Goal: Transaction & Acquisition: Purchase product/service

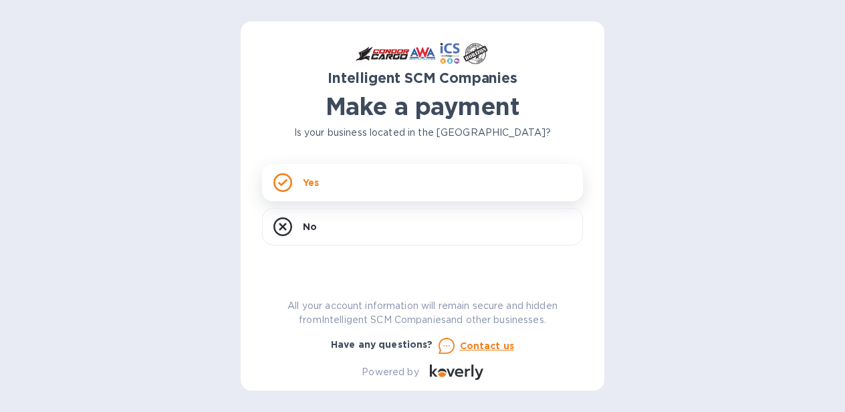
click at [315, 176] on p "Yes" at bounding box center [311, 182] width 16 height 13
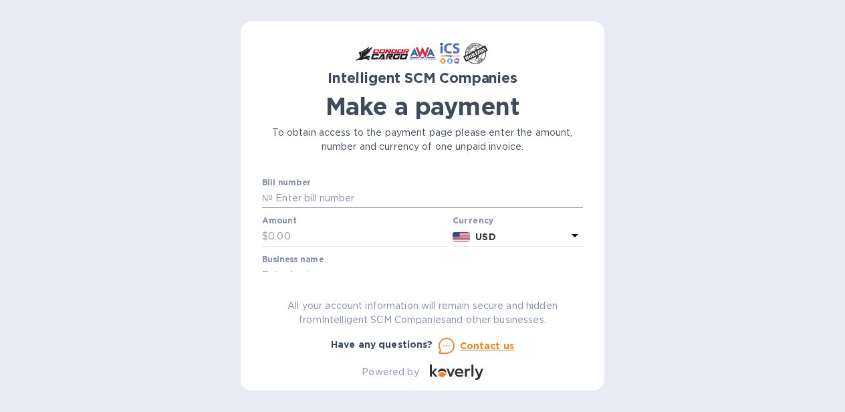
click at [307, 192] on input "text" at bounding box center [428, 199] width 310 height 20
paste input "5YR80500523"
type input "5YR80500523"
click at [296, 228] on input "text" at bounding box center [357, 237] width 179 height 20
click at [283, 200] on input "5YR80500523" at bounding box center [428, 199] width 310 height 20
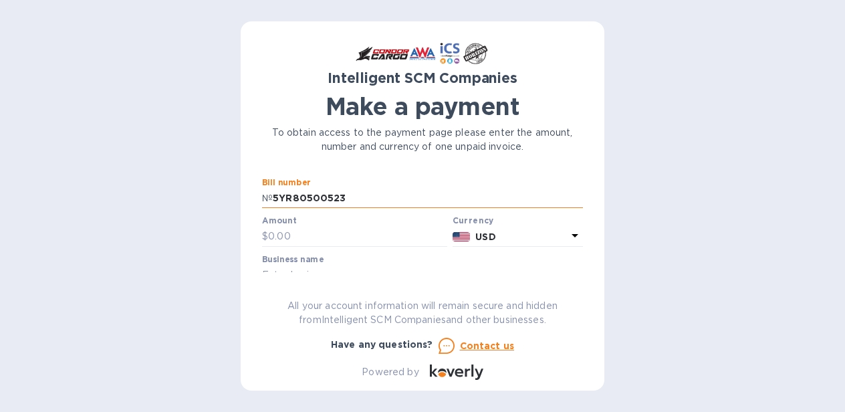
click at [275, 197] on input "5YR80500523" at bounding box center [428, 199] width 310 height 20
click at [383, 197] on input "5YR80500523" at bounding box center [428, 199] width 310 height 20
click at [347, 238] on input "text" at bounding box center [357, 237] width 179 height 20
paste input "560.00"
type input "560.00"
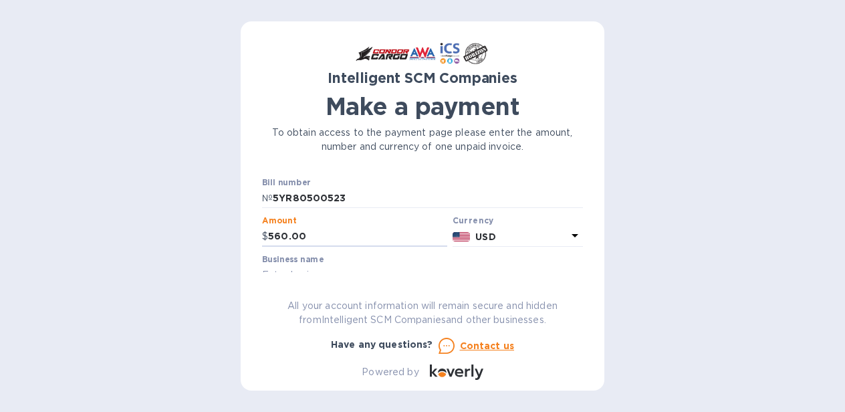
click at [364, 275] on div "Intelligent SCM Companies Make a payment To obtain access to the payment page p…" at bounding box center [422, 211] width 321 height 337
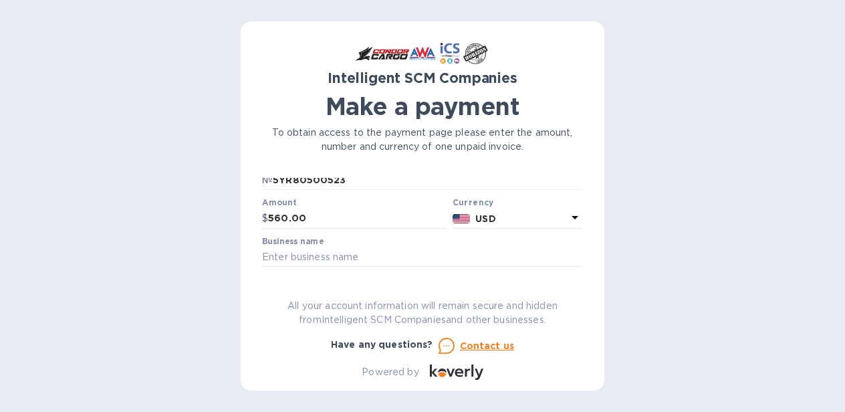
scroll to position [13, 0]
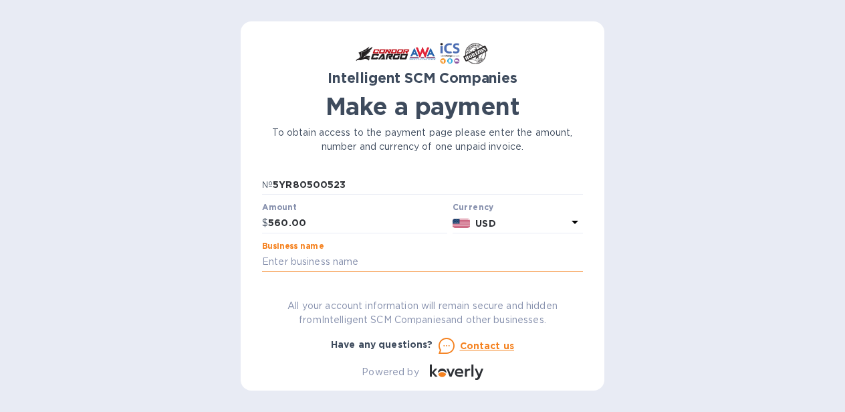
click at [344, 264] on input "text" at bounding box center [422, 262] width 321 height 20
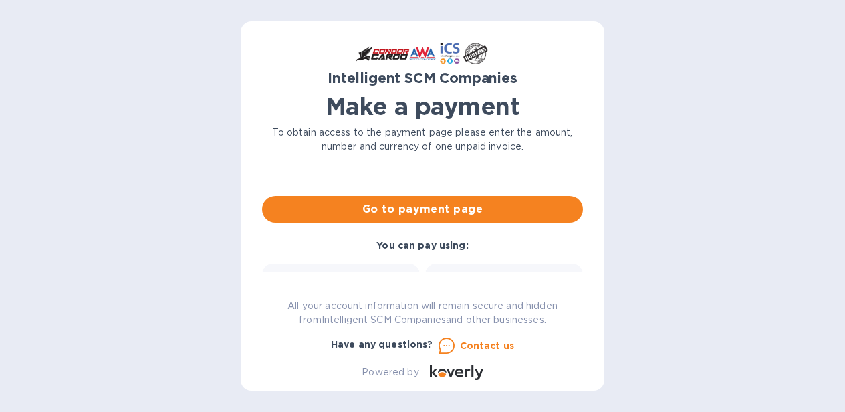
scroll to position [110, 0]
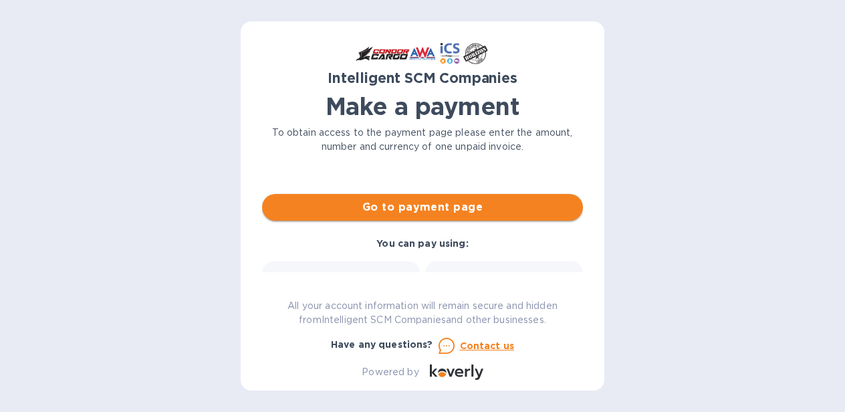
type input "Yale"
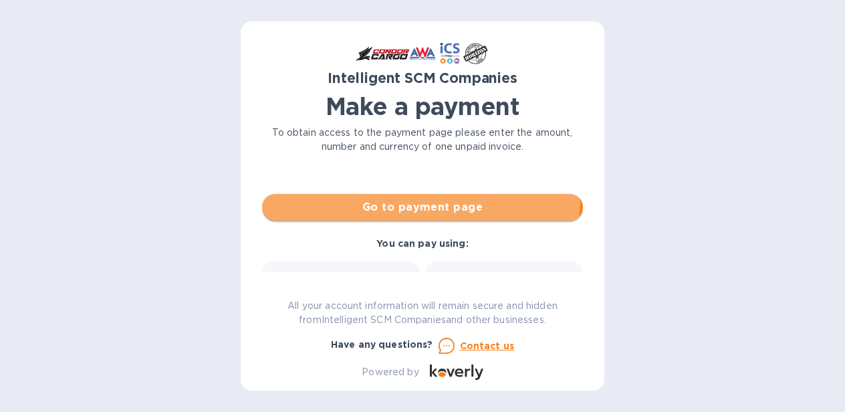
click at [365, 194] on button "Go to payment page" at bounding box center [422, 207] width 321 height 27
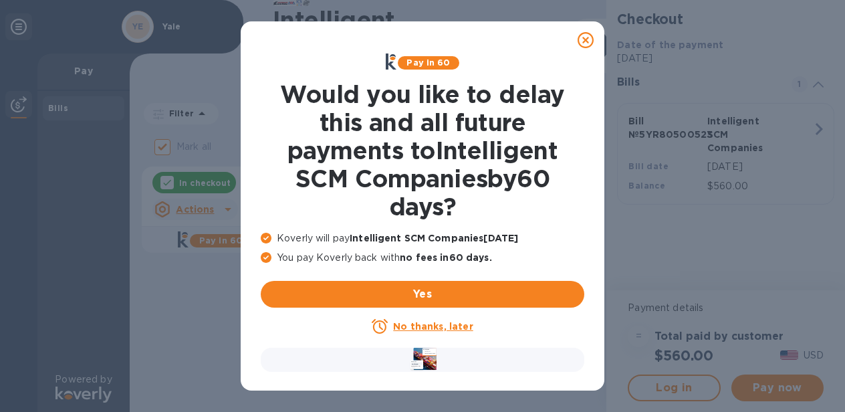
click at [399, 325] on u "No thanks, later" at bounding box center [433, 326] width 80 height 11
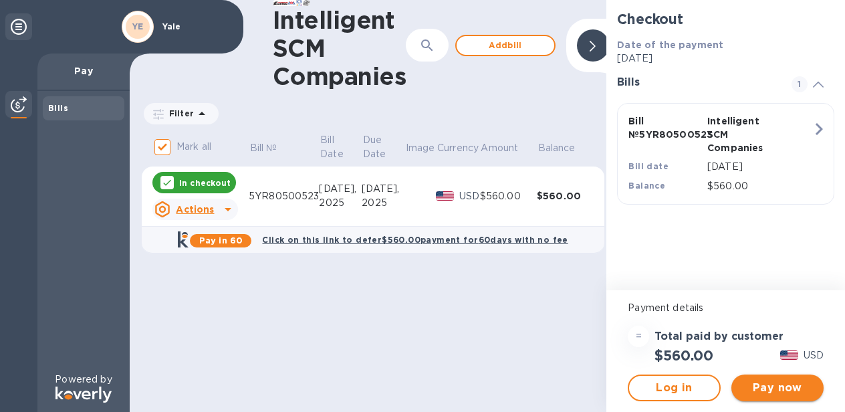
click at [767, 393] on span "Pay now" at bounding box center [777, 388] width 71 height 16
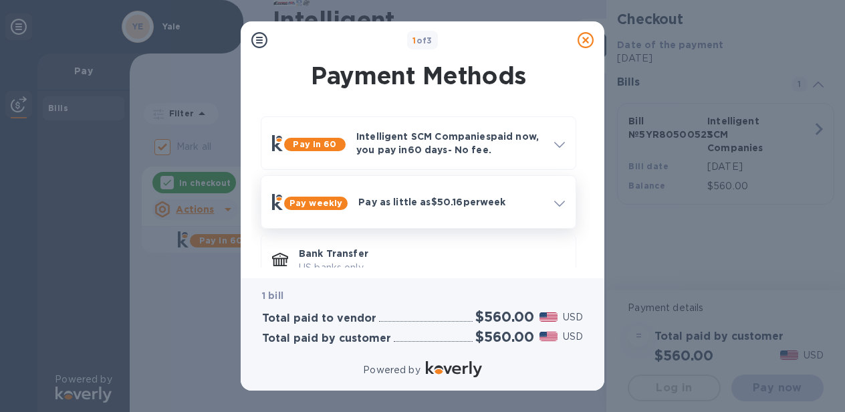
scroll to position [89, 0]
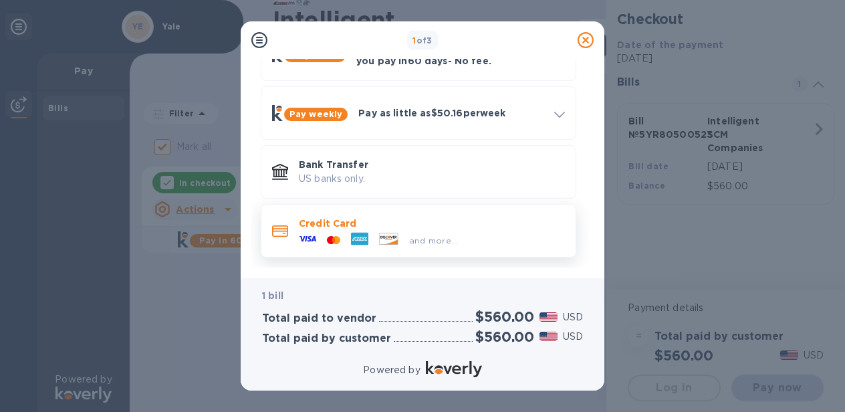
click at [354, 248] on div at bounding box center [360, 240] width 28 height 20
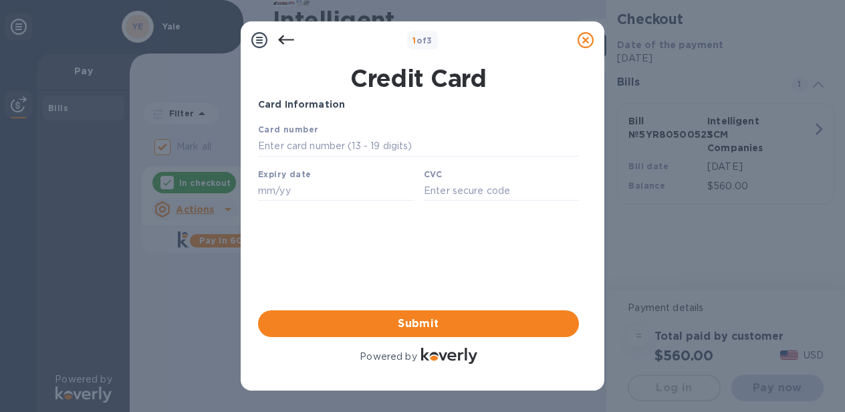
scroll to position [0, 0]
click at [352, 152] on input "text" at bounding box center [418, 146] width 321 height 20
paste input "[CREDIT_CARD_NUMBER]"
type input "[CREDIT_CARD_NUMBER]"
click at [293, 191] on input "text" at bounding box center [335, 190] width 155 height 20
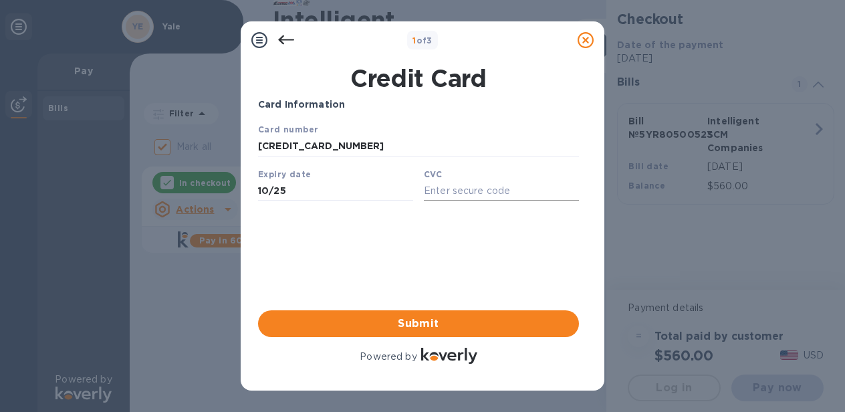
type input "10/25"
click at [489, 187] on input "text" at bounding box center [501, 190] width 155 height 20
click at [726, 196] on div "1 of 3 Credit Card Card Information Your browser does not support iframes Submi…" at bounding box center [422, 206] width 845 height 412
click at [342, 180] on div "Expiry date 10/25" at bounding box center [336, 184] width 166 height 45
click at [338, 193] on input "10/25" at bounding box center [335, 190] width 155 height 20
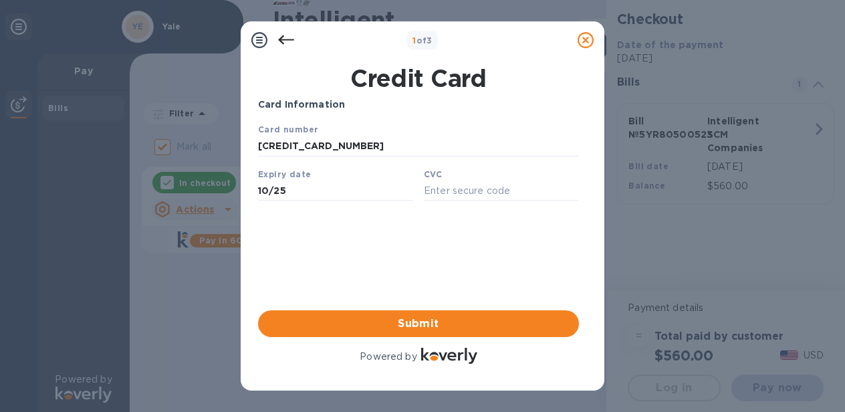
click at [279, 39] on icon at bounding box center [286, 39] width 16 height 9
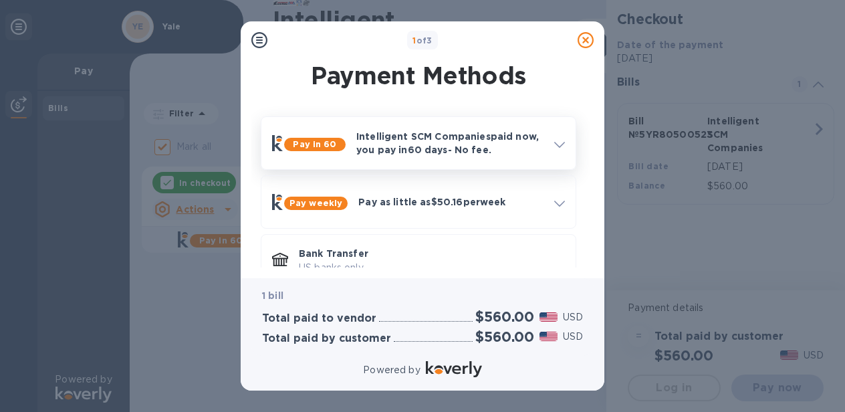
scroll to position [89, 0]
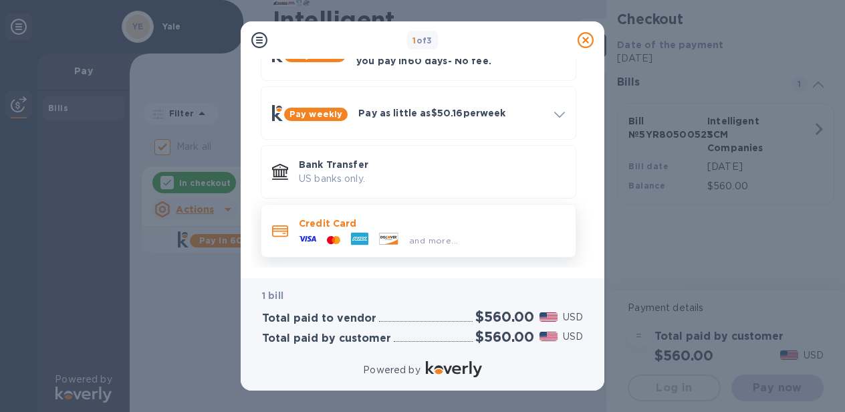
click at [381, 231] on div "and more..." at bounding box center [378, 240] width 170 height 20
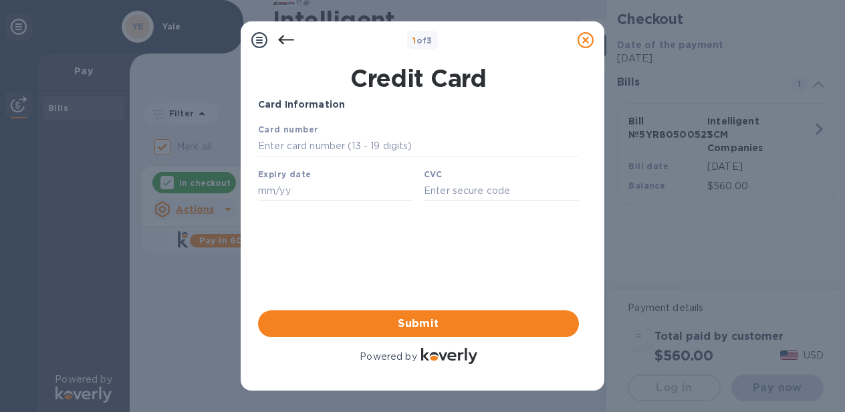
scroll to position [0, 0]
click at [350, 144] on input "text" at bounding box center [418, 146] width 321 height 20
type input "[CREDIT_CARD_NUMBER]"
click at [321, 190] on input "text" at bounding box center [335, 190] width 155 height 20
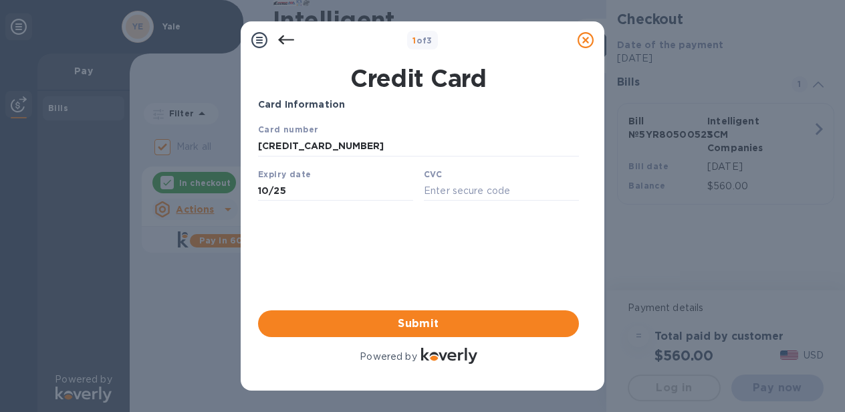
type input "10/25"
click at [445, 202] on div "Your browser does not support iframes" at bounding box center [419, 163] width 332 height 93
click at [443, 195] on input "text" at bounding box center [501, 190] width 155 height 20
click at [473, 195] on input "text" at bounding box center [501, 190] width 155 height 20
click at [345, 149] on input "[CREDIT_CARD_NUMBER]" at bounding box center [418, 146] width 321 height 20
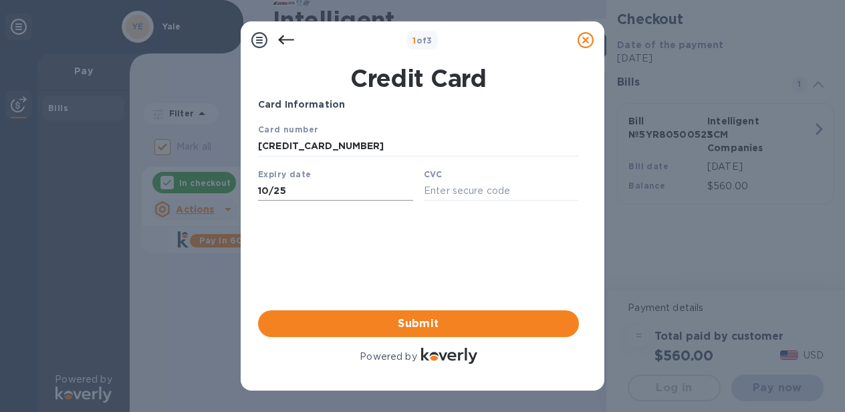
click at [336, 185] on input "10/25" at bounding box center [335, 190] width 155 height 20
click at [511, 181] on div "CVC" at bounding box center [501, 184] width 166 height 45
click at [508, 185] on input "text" at bounding box center [501, 190] width 155 height 20
type input "463"
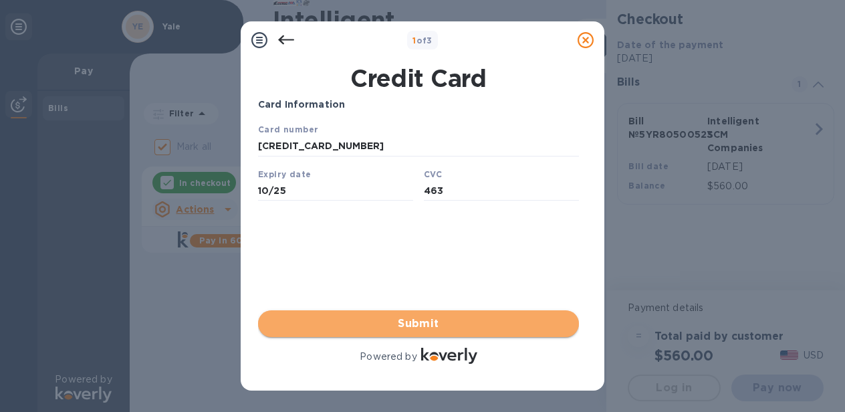
click at [509, 321] on span "Submit" at bounding box center [418, 324] width 299 height 16
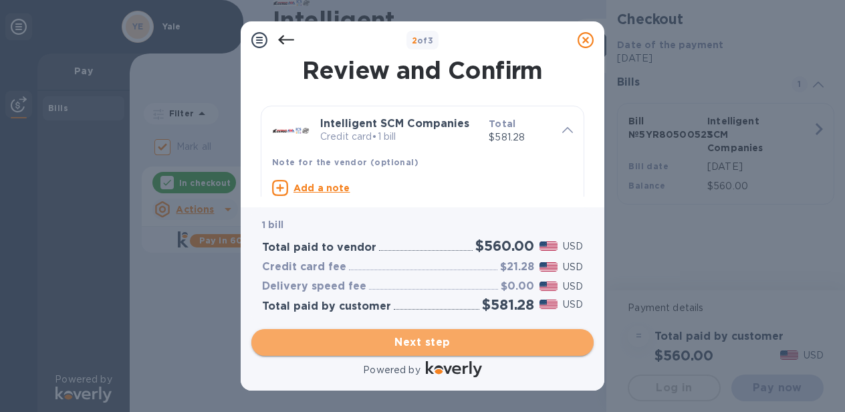
click at [419, 344] on span "Next step" at bounding box center [422, 342] width 321 height 16
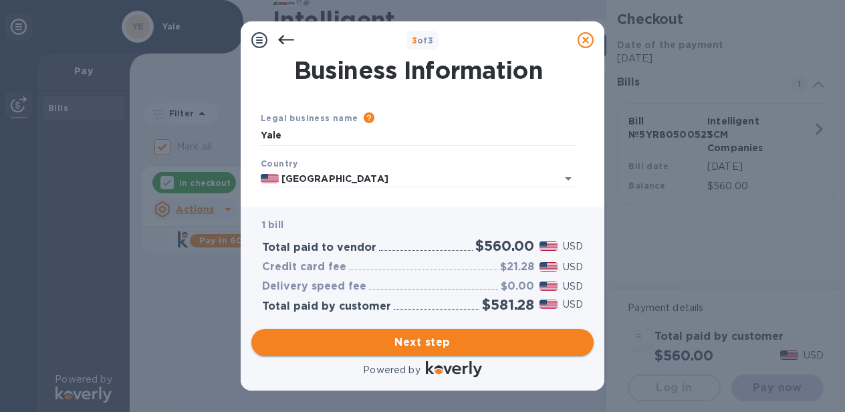
click at [435, 336] on span "Next step" at bounding box center [422, 342] width 321 height 16
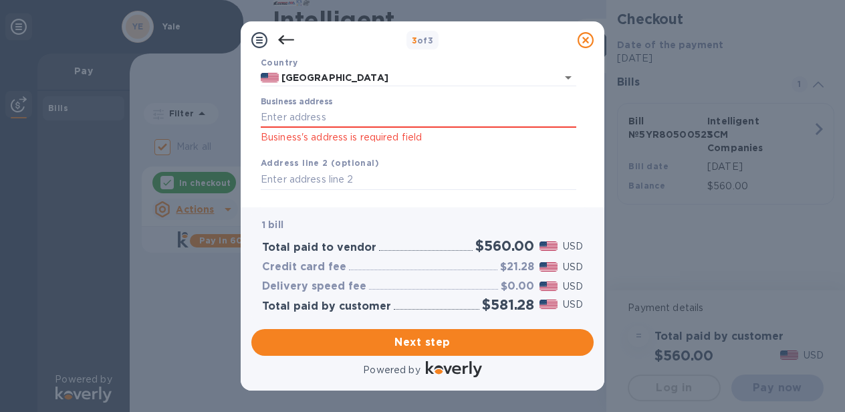
scroll to position [295, 0]
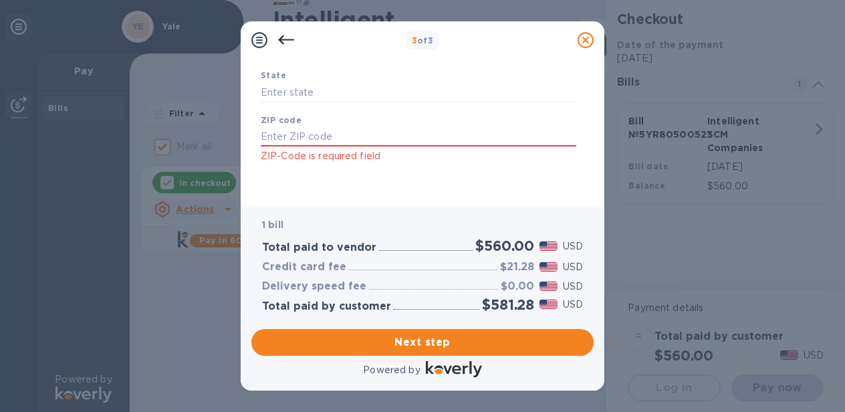
click at [400, 129] on input "text" at bounding box center [419, 137] width 316 height 20
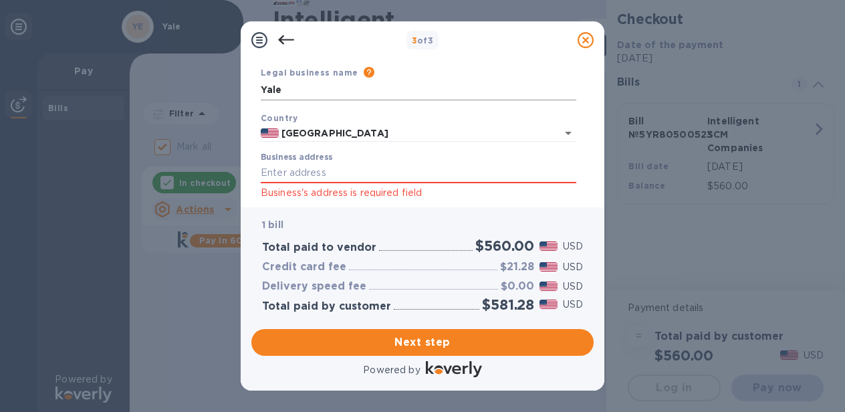
scroll to position [43, 0]
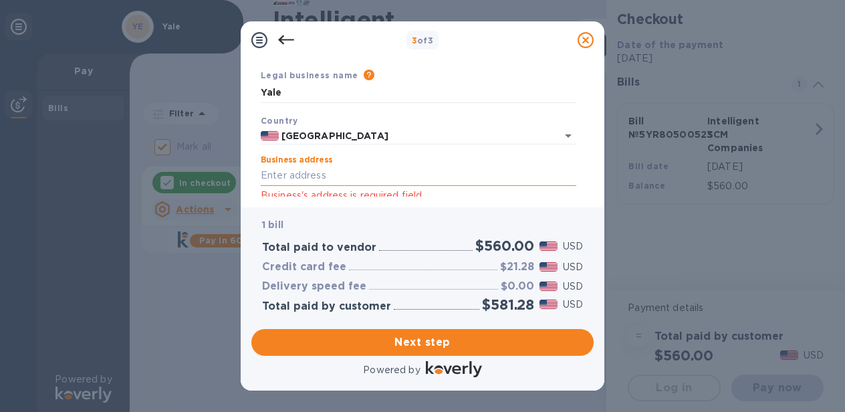
click at [338, 179] on input "Business address" at bounding box center [419, 176] width 316 height 20
type input "[STREET_ADDRESS]"
type input "[GEOGRAPHIC_DATA]"
type input "CT"
type input "06510"
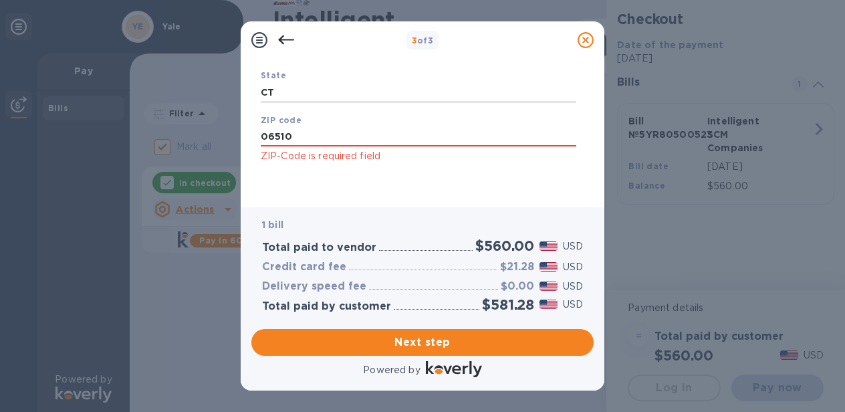
scroll to position [293, 0]
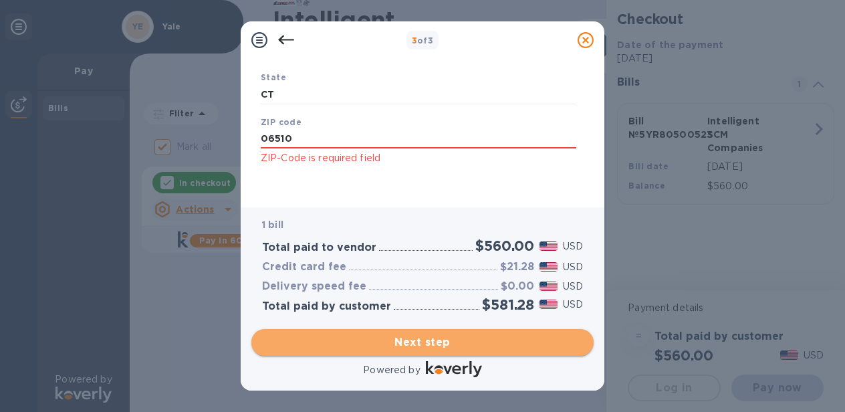
click at [424, 342] on span "Next step" at bounding box center [422, 342] width 321 height 16
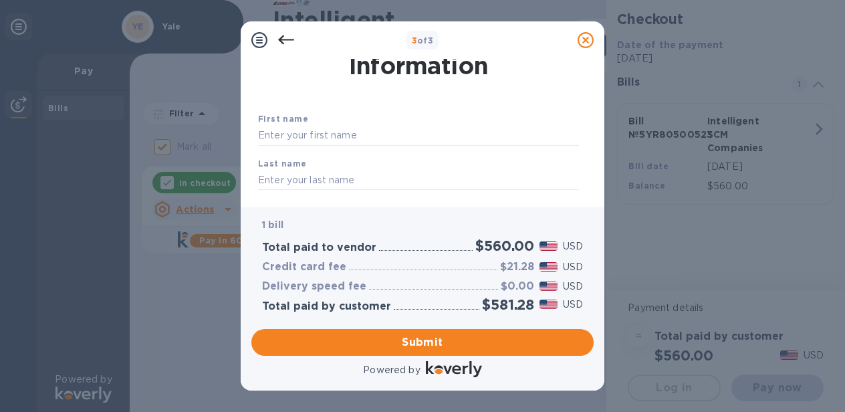
scroll to position [35, 0]
click at [378, 137] on input "text" at bounding box center [418, 133] width 321 height 20
type input "Becca"
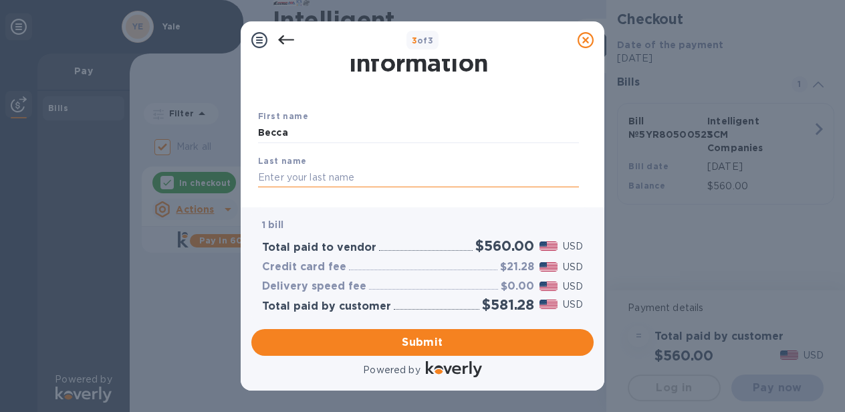
click at [326, 176] on input "text" at bounding box center [418, 177] width 321 height 20
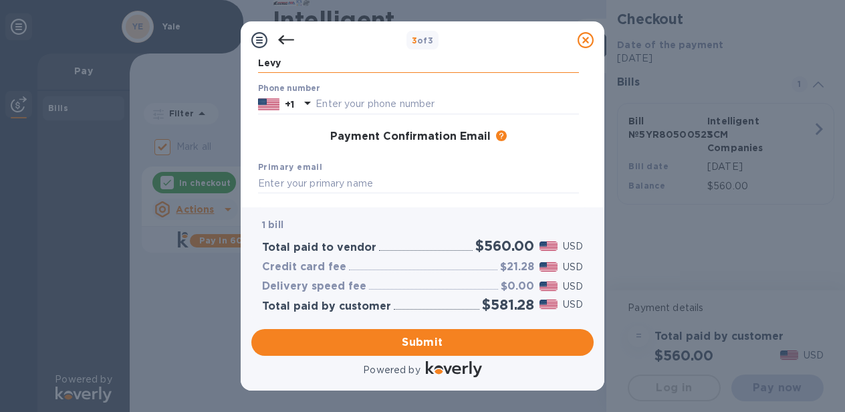
scroll to position [170, 0]
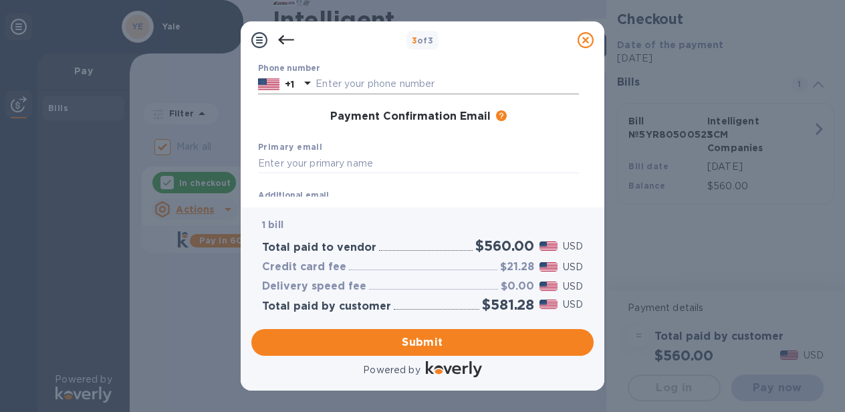
type input "Levy"
click at [353, 90] on input "text" at bounding box center [447, 84] width 263 height 20
type input "6466566234"
click at [324, 160] on input "text" at bounding box center [418, 164] width 321 height 20
paste input "[EMAIL_ADDRESS][DOMAIN_NAME]"
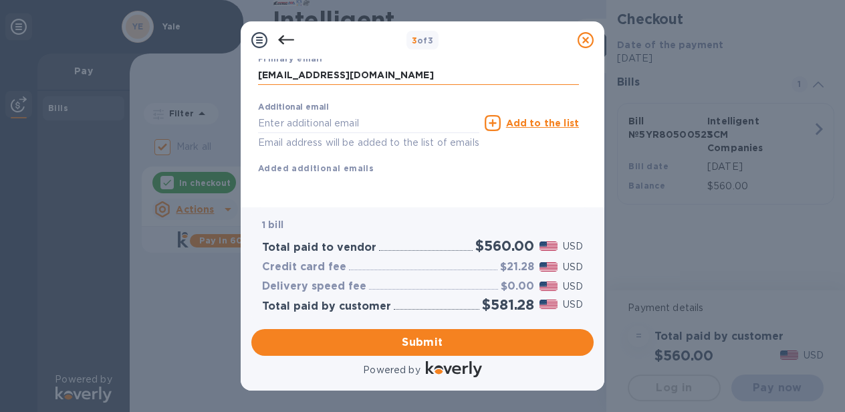
scroll to position [273, 0]
type input "[EMAIL_ADDRESS][DOMAIN_NAME]"
click at [351, 113] on input "text" at bounding box center [368, 123] width 221 height 20
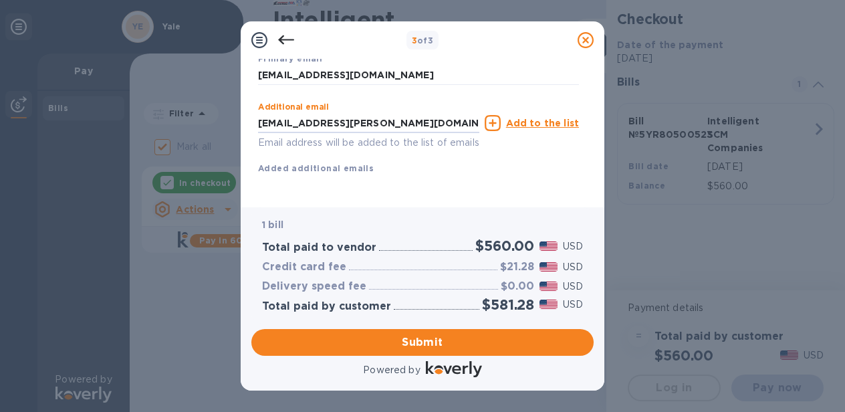
type input "[EMAIL_ADDRESS][PERSON_NAME][DOMAIN_NAME]"
click at [499, 115] on icon at bounding box center [493, 123] width 16 height 16
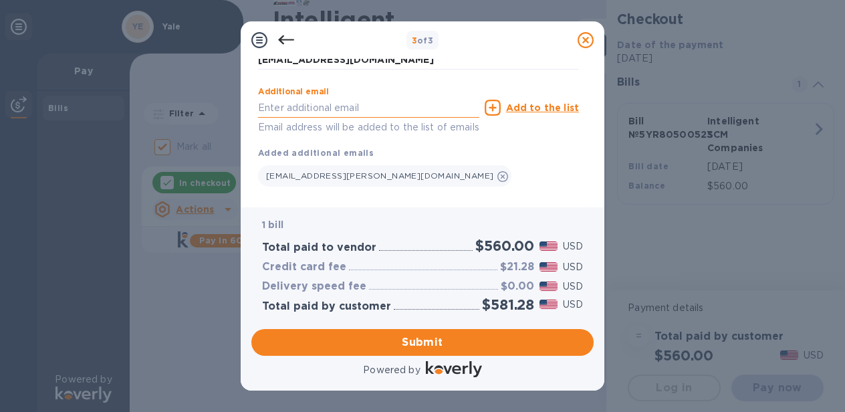
click at [310, 114] on input "text" at bounding box center [368, 108] width 221 height 20
paste input "[EMAIL_ADDRESS][DOMAIN_NAME]"
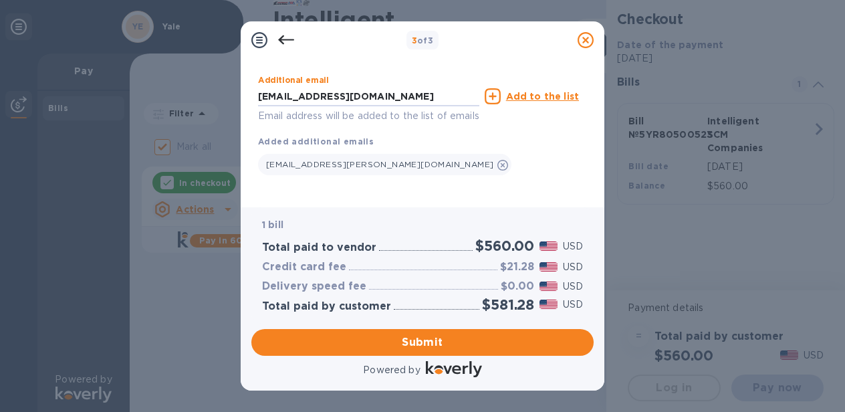
type input "[EMAIL_ADDRESS][DOMAIN_NAME]"
click at [474, 148] on div "[EMAIL_ADDRESS][PERSON_NAME][DOMAIN_NAME]" at bounding box center [418, 161] width 321 height 27
click at [545, 91] on u "Add to the list" at bounding box center [542, 96] width 73 height 11
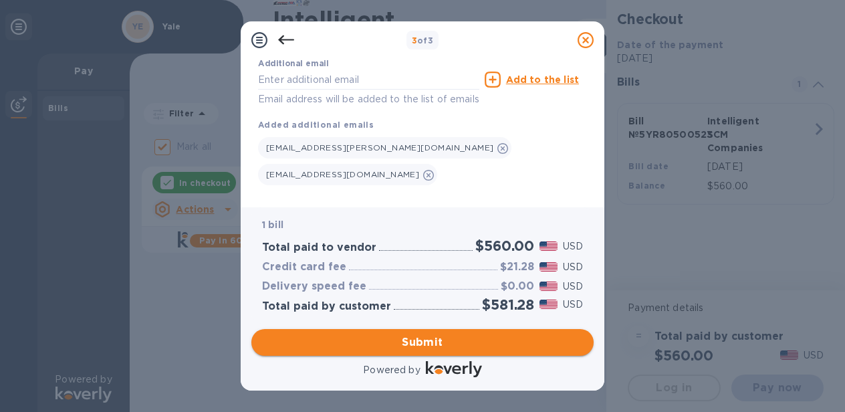
click at [419, 342] on span "Submit" at bounding box center [422, 342] width 321 height 16
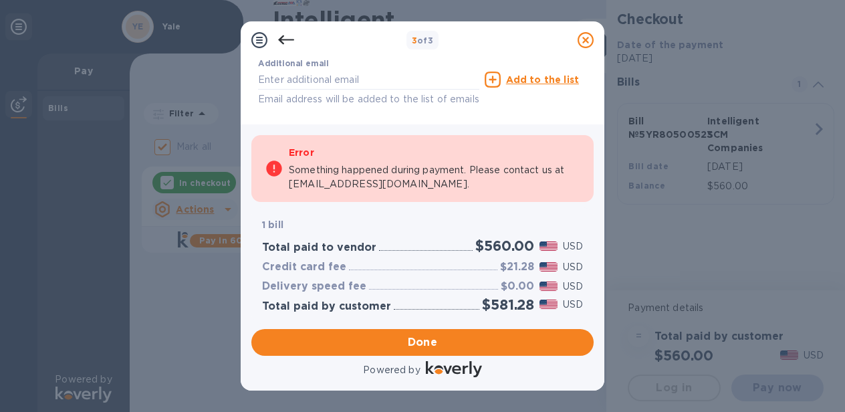
checkbox input "false"
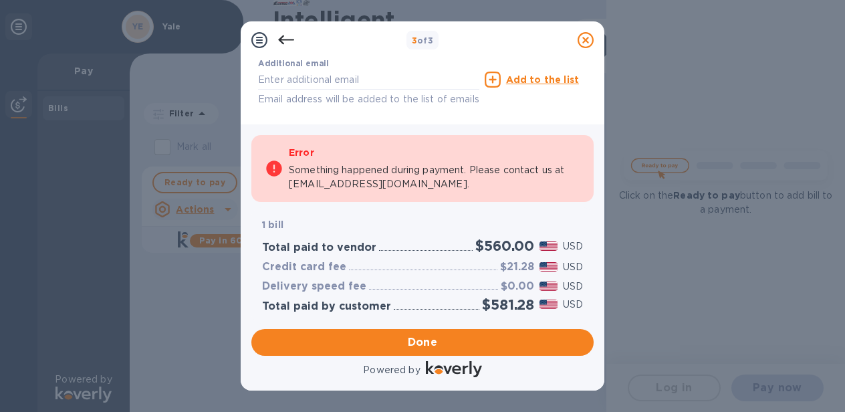
click at [442, 178] on p "Something happened during payment. Please contact us at [EMAIL_ADDRESS][DOMAIN_…" at bounding box center [434, 177] width 291 height 28
click at [263, 168] on div "Error Something happened during payment. Please contact us at [EMAIL_ADDRESS][D…" at bounding box center [422, 169] width 342 height 68
click at [377, 207] on div "1 bill Total paid to vendor $560.00 USD Credit card fee $21.28 USD Delivery spe…" at bounding box center [423, 265] width 348 height 121
click at [551, 107] on div "Additional email Email address will be added to the list of emails Add to the l…" at bounding box center [418, 79] width 326 height 60
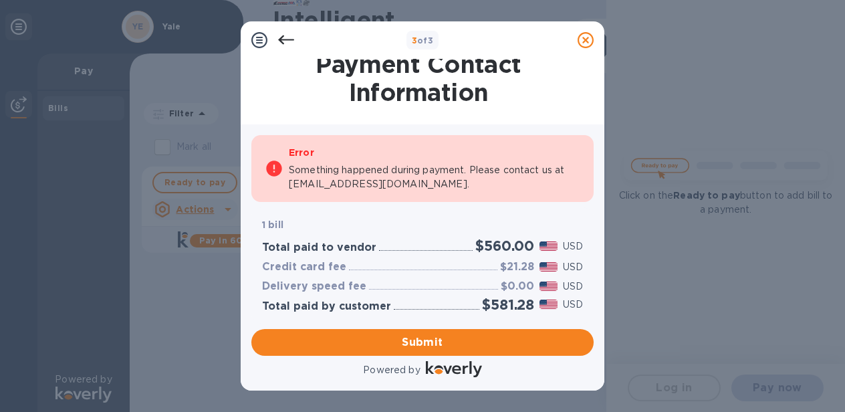
scroll to position [0, 0]
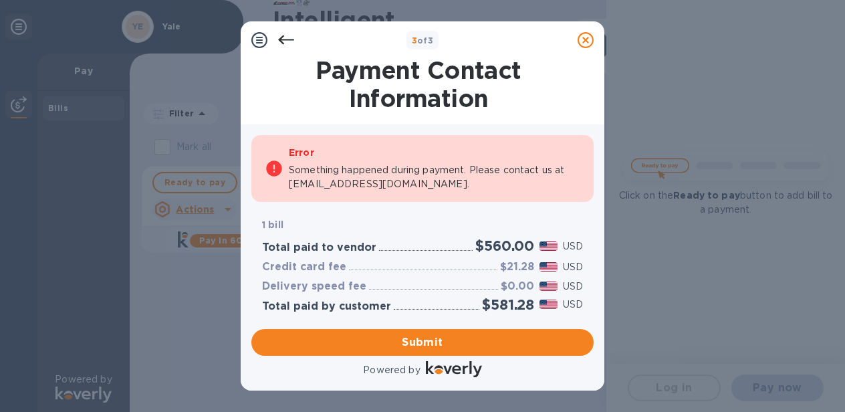
click at [288, 37] on icon at bounding box center [286, 40] width 16 height 16
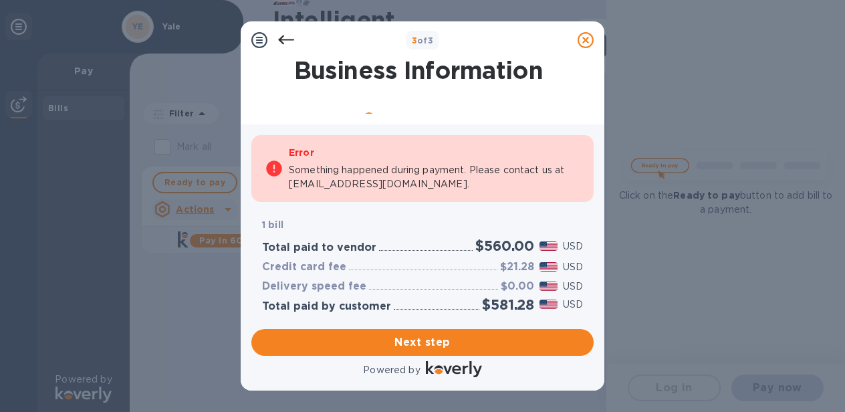
click at [287, 41] on icon at bounding box center [286, 40] width 16 height 16
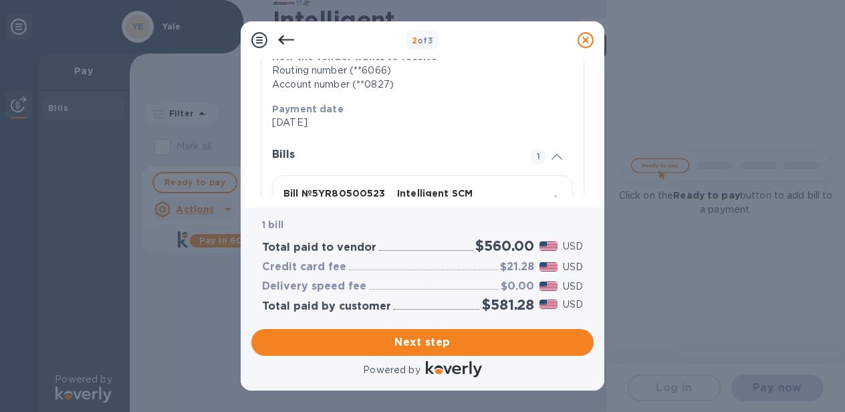
scroll to position [221, 0]
click at [307, 116] on p "[DATE]" at bounding box center [417, 121] width 290 height 14
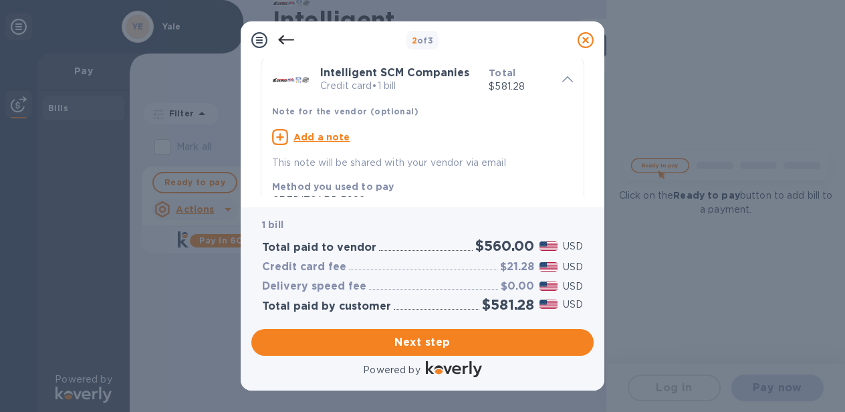
scroll to position [49, 0]
click at [332, 82] on p "Credit card • 1 bill" at bounding box center [399, 87] width 158 height 14
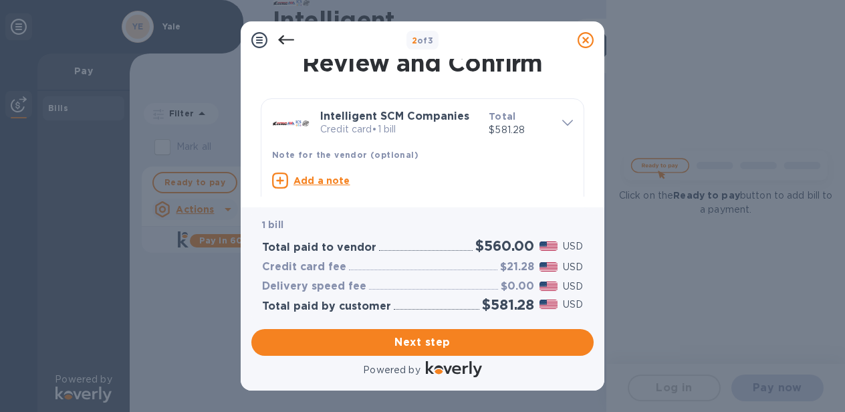
scroll to position [0, 0]
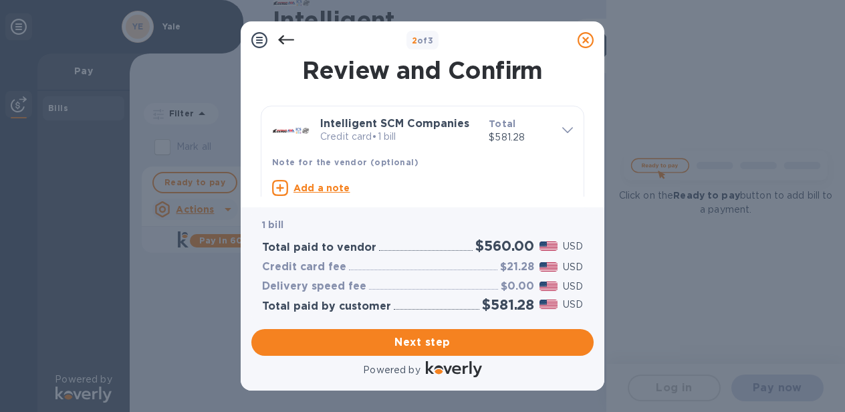
click at [562, 124] on span at bounding box center [567, 128] width 11 height 13
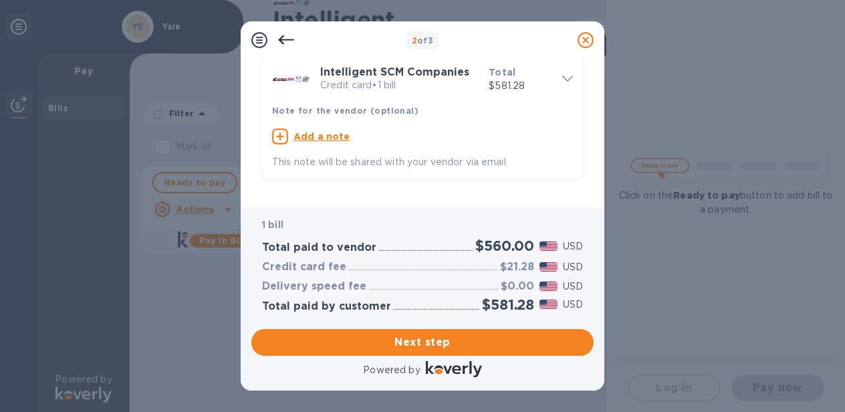
click at [353, 162] on p "This note will be shared with your vendor via email" at bounding box center [422, 162] width 301 height 14
click at [354, 162] on p "This note will be shared with your vendor via email" at bounding box center [422, 162] width 301 height 14
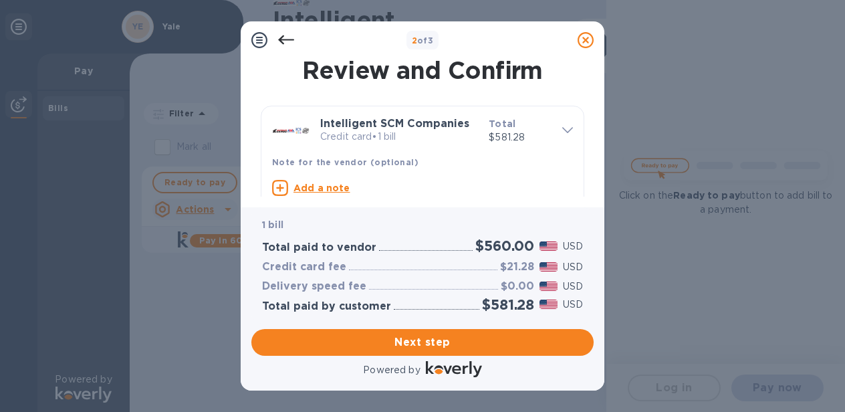
click at [283, 37] on icon at bounding box center [286, 40] width 16 height 16
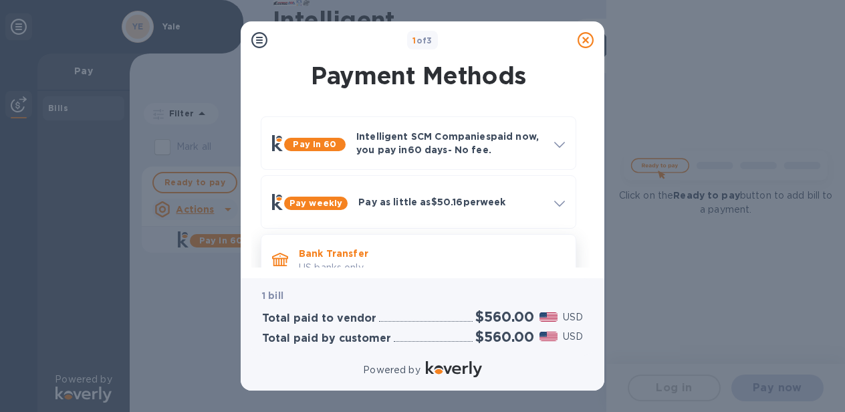
scroll to position [89, 0]
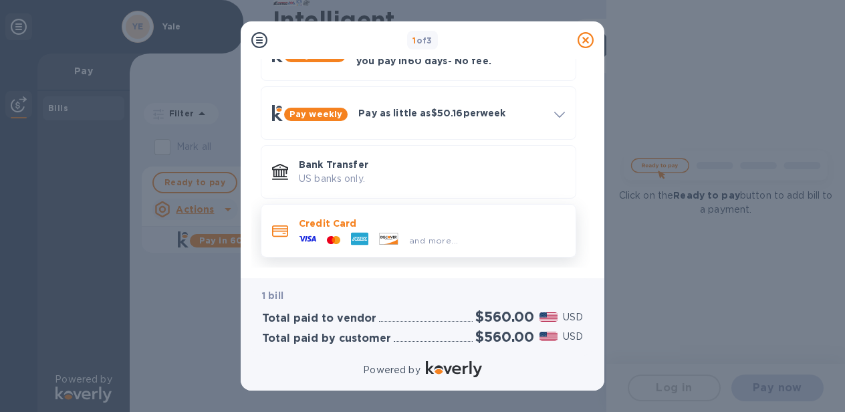
click at [390, 219] on p "Credit Card" at bounding box center [432, 223] width 266 height 13
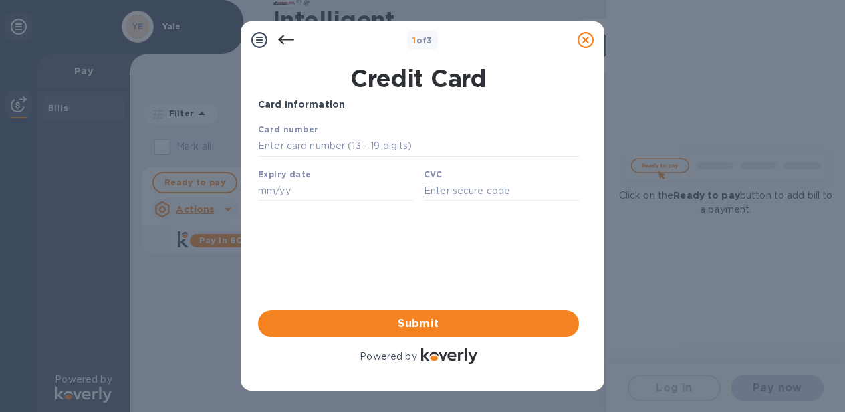
scroll to position [0, 0]
click at [344, 142] on input "text" at bounding box center [418, 146] width 321 height 20
type input "[CREDIT_CARD_NUMBER]"
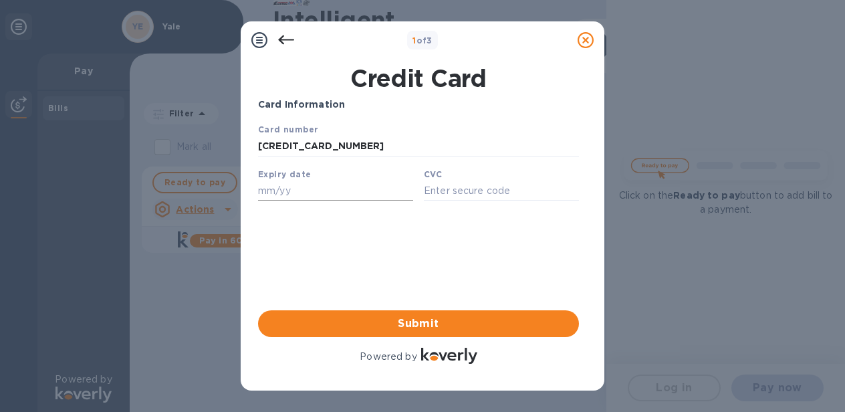
click at [294, 182] on input "text" at bounding box center [335, 190] width 155 height 20
type input "10/25"
click at [487, 193] on input "text" at bounding box center [501, 190] width 155 height 20
type input "463"
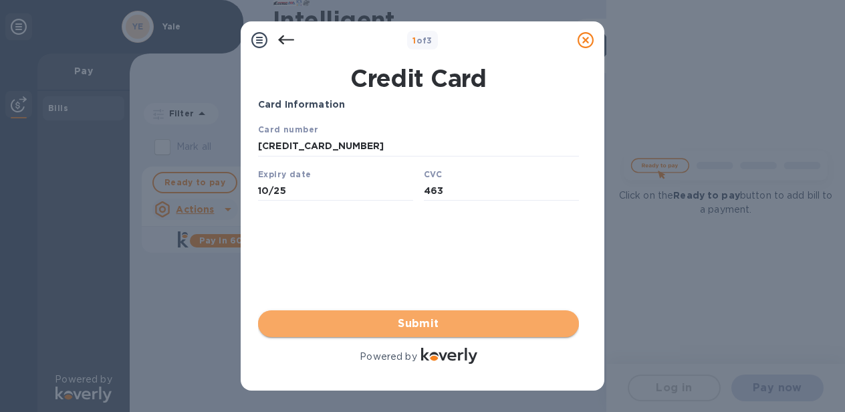
click at [461, 317] on span "Submit" at bounding box center [418, 324] width 299 height 16
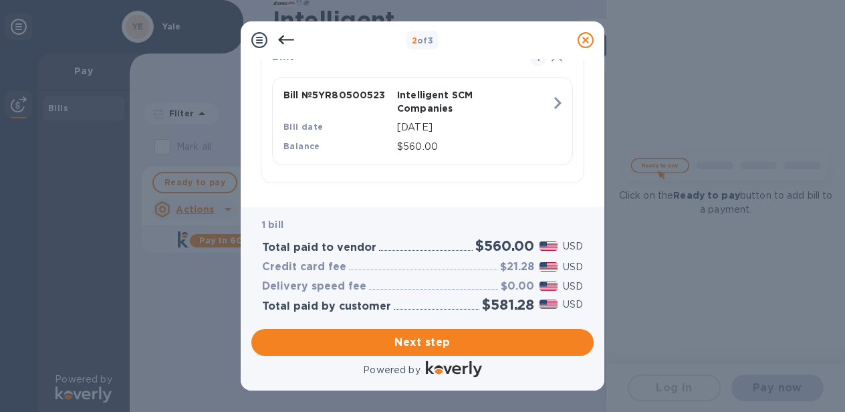
scroll to position [320, 0]
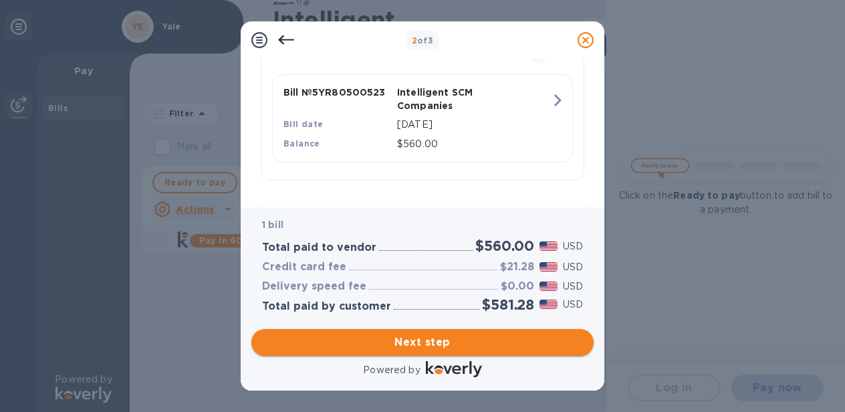
click at [413, 345] on span "Next step" at bounding box center [422, 342] width 321 height 16
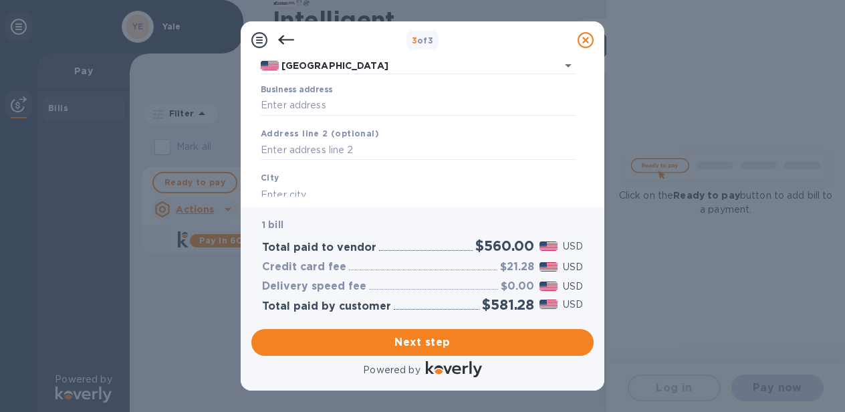
scroll to position [118, 0]
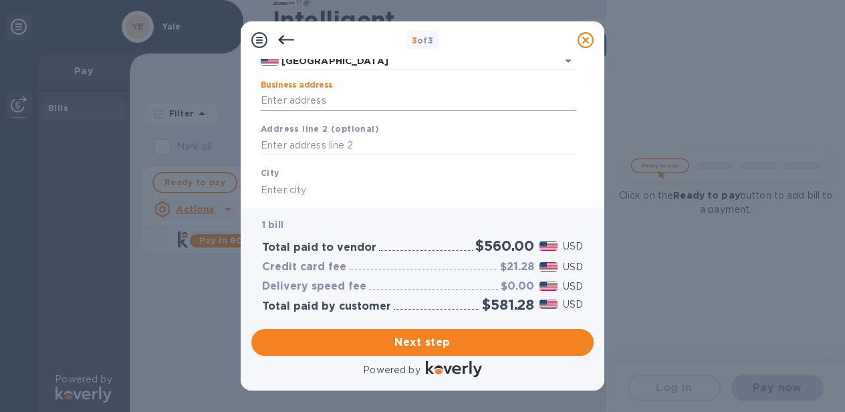
click at [381, 92] on input "Business address" at bounding box center [419, 101] width 316 height 20
type input "[STREET_ADDRESS]"
type input "[GEOGRAPHIC_DATA]"
type input "CT"
type input "06510"
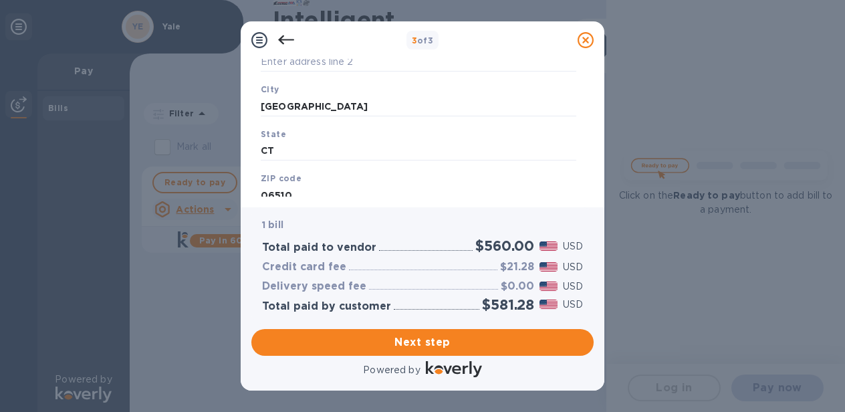
scroll to position [243, 0]
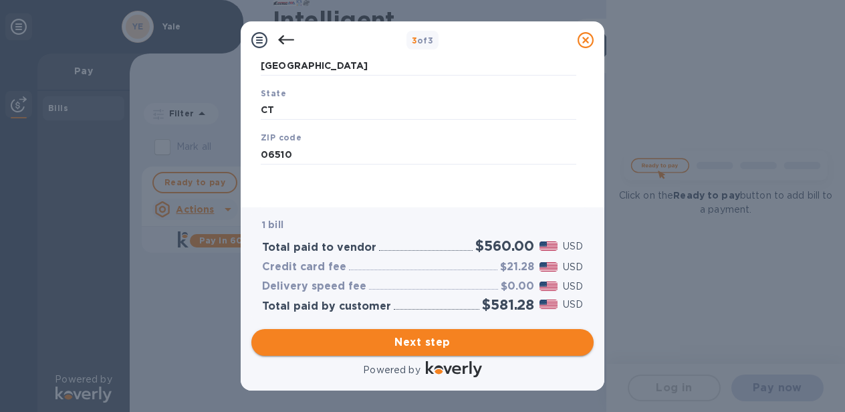
click at [427, 344] on span "Next step" at bounding box center [422, 342] width 321 height 16
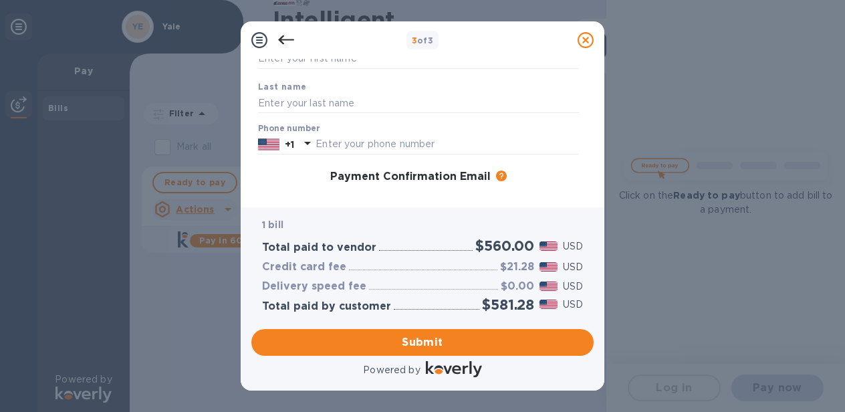
scroll to position [15, 0]
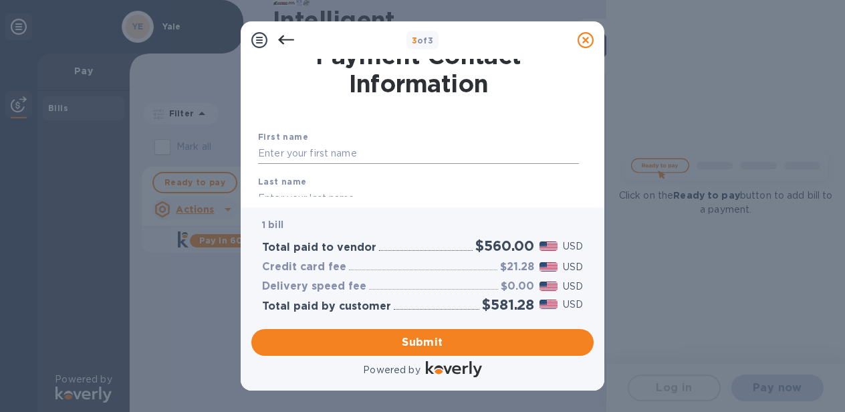
click at [386, 152] on input "text" at bounding box center [418, 154] width 321 height 20
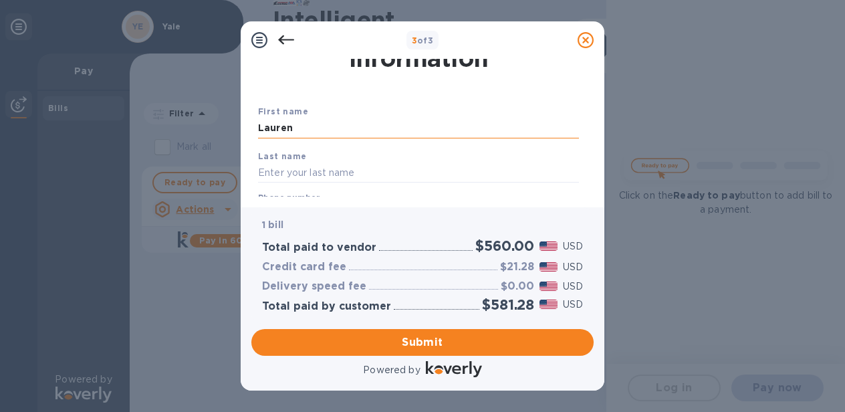
scroll to position [43, 0]
type input "Lauren"
click at [318, 174] on input "text" at bounding box center [418, 170] width 321 height 20
click at [303, 123] on input "Lauren" at bounding box center [418, 126] width 321 height 20
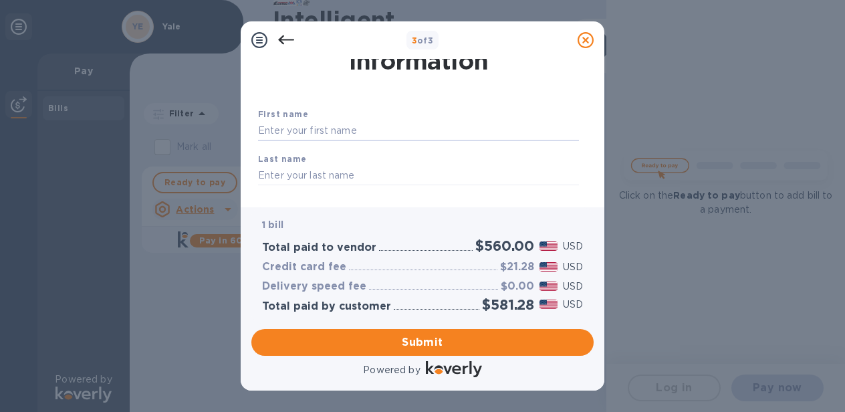
scroll to position [39, 0]
click at [314, 126] on input "text" at bounding box center [418, 130] width 321 height 20
type input "Becca"
click at [297, 170] on input "text" at bounding box center [418, 174] width 321 height 20
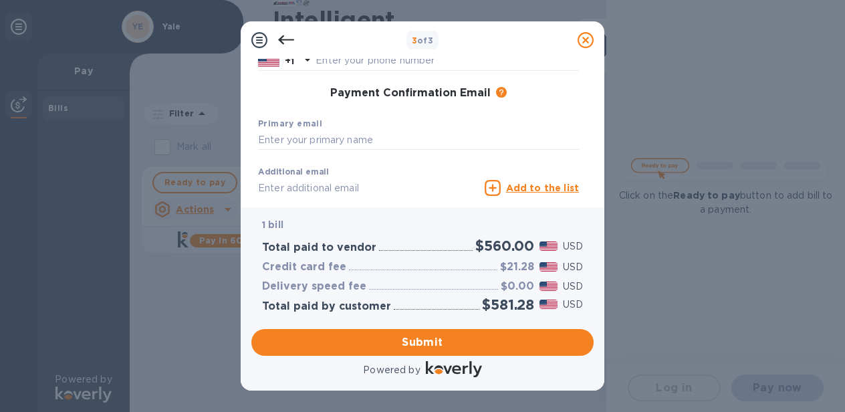
scroll to position [189, 0]
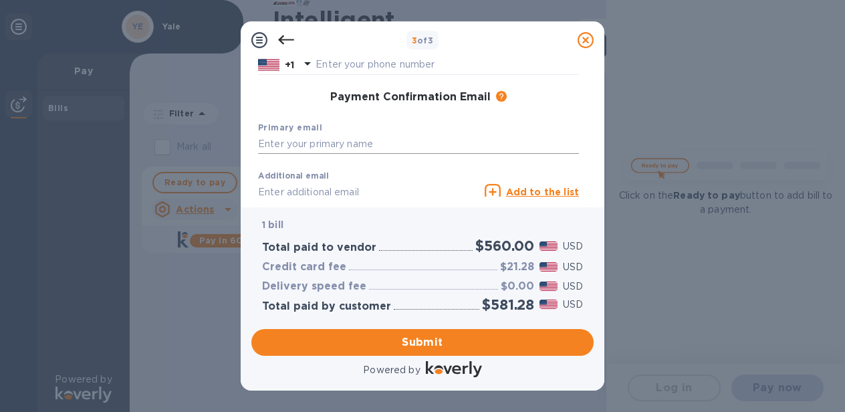
type input "Levy"
click at [285, 148] on input "text" at bounding box center [418, 144] width 321 height 20
click at [268, 146] on input "becca." at bounding box center [418, 144] width 321 height 20
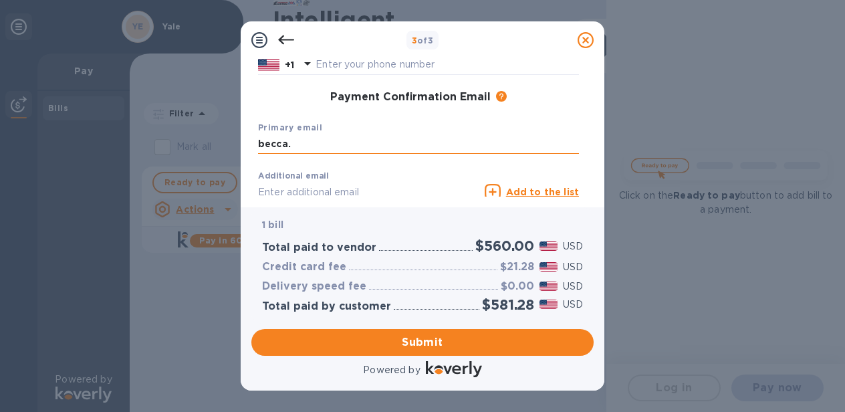
paste input "[EMAIL_ADDRESS][DOMAIN_NAME]"
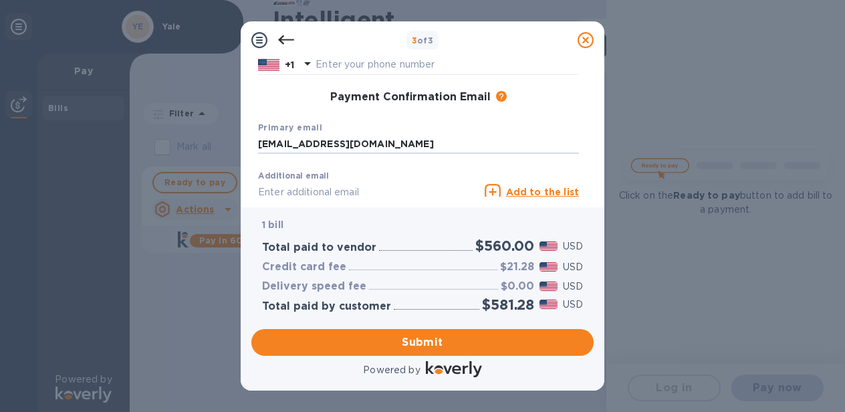
type input "[EMAIL_ADDRESS][DOMAIN_NAME]"
click at [297, 192] on input "text" at bounding box center [368, 192] width 221 height 20
paste input "[EMAIL_ADDRESS][DOMAIN_NAME]"
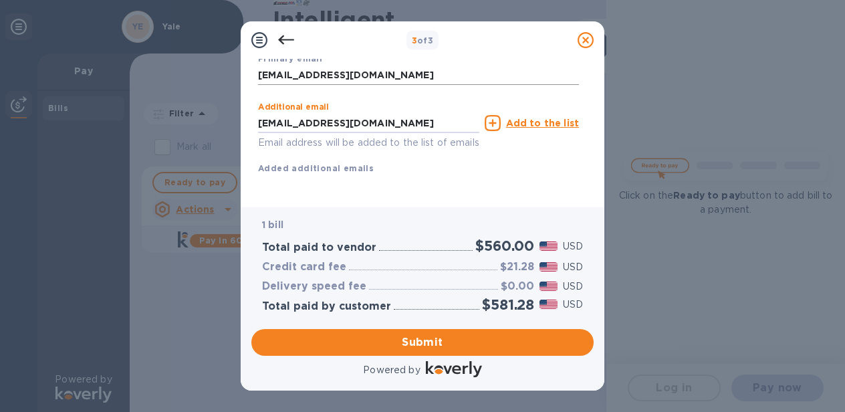
scroll to position [275, 0]
type input "[EMAIL_ADDRESS][DOMAIN_NAME]"
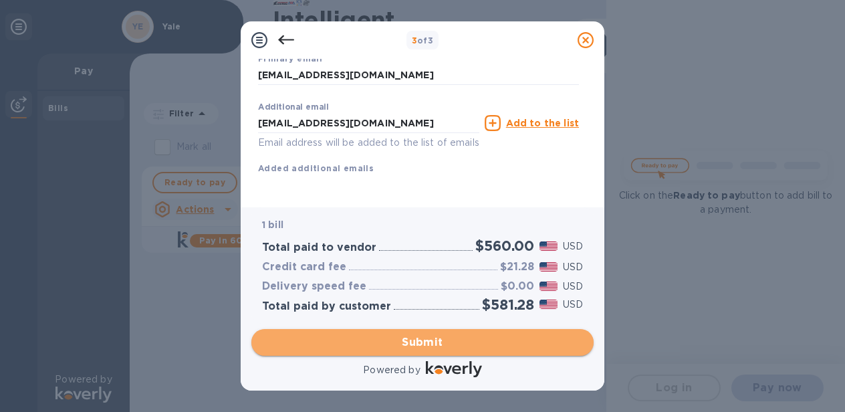
click at [394, 352] on button "Submit" at bounding box center [422, 342] width 342 height 27
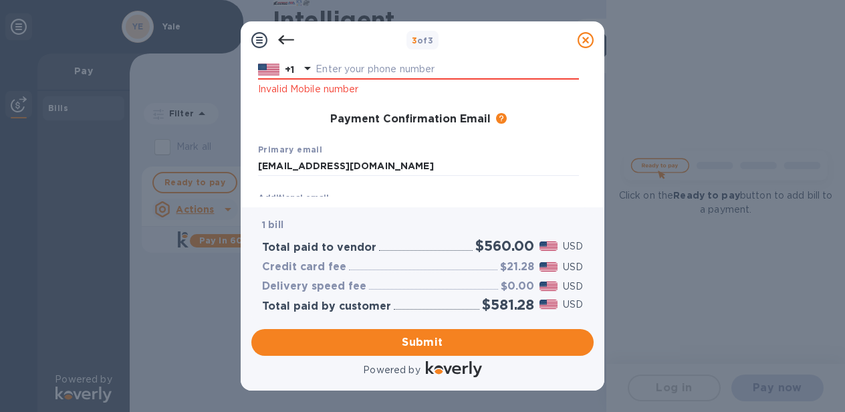
scroll to position [184, 0]
click at [447, 70] on input "text" at bounding box center [447, 70] width 263 height 20
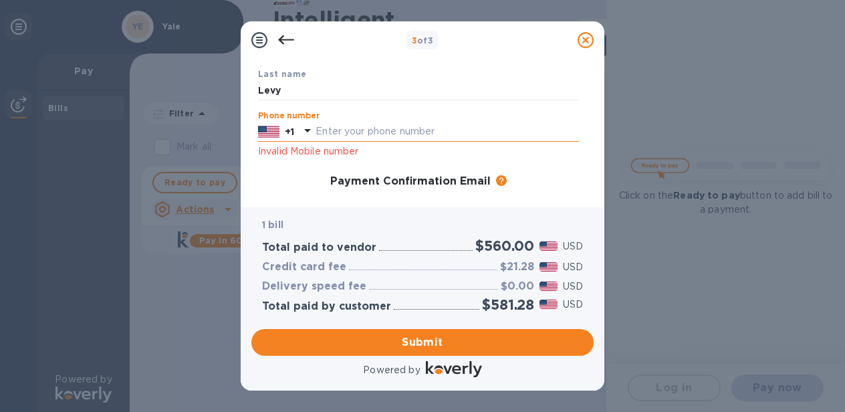
scroll to position [117, 0]
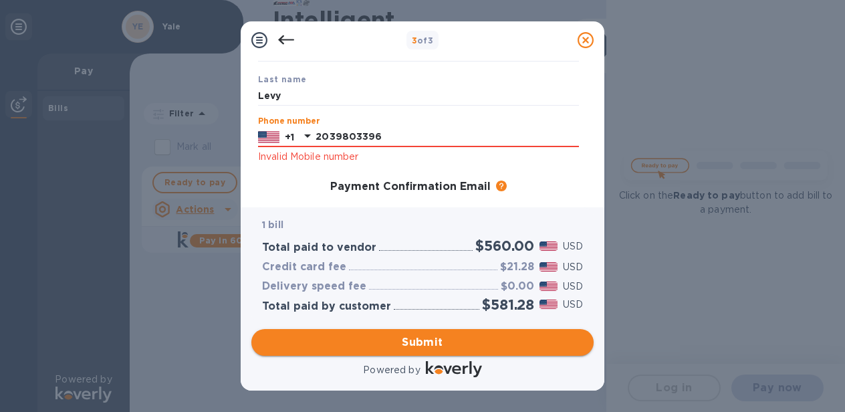
type input "2039803396"
click at [459, 340] on span "Submit" at bounding box center [422, 342] width 321 height 16
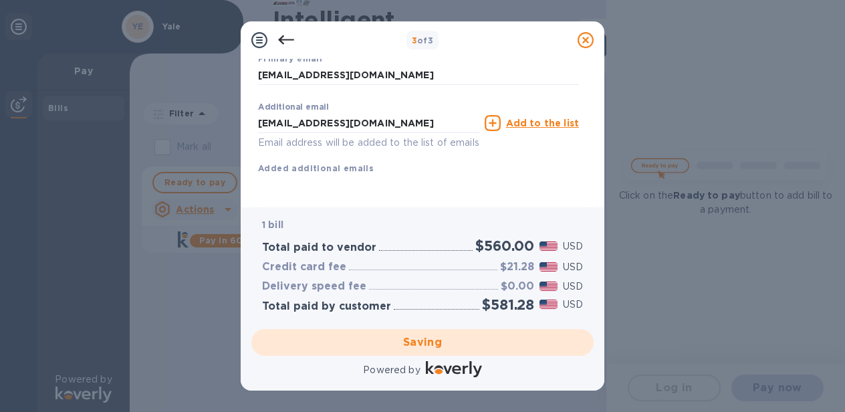
scroll to position [275, 0]
click at [495, 115] on icon at bounding box center [493, 123] width 16 height 16
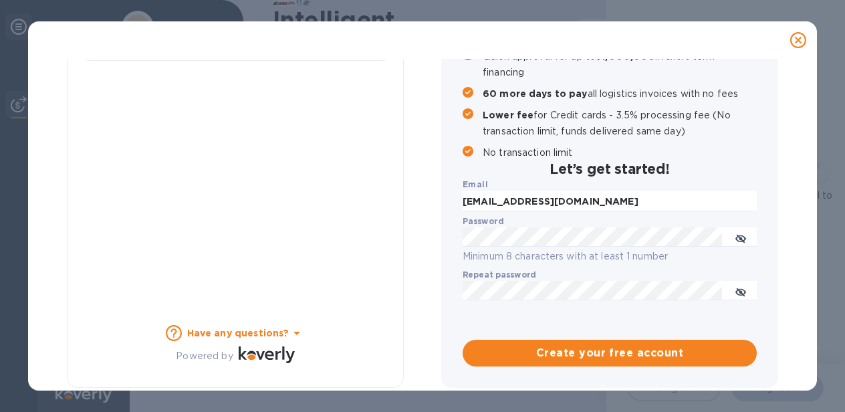
scroll to position [0, 0]
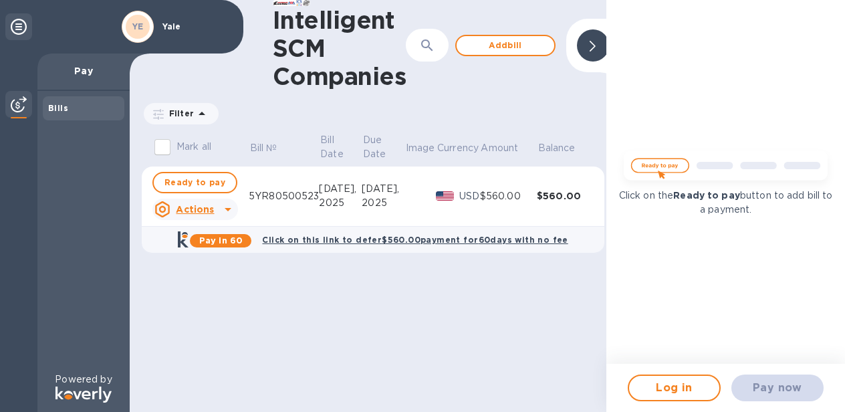
click at [338, 307] on div "Intelligent SCM Companies ​ Add bill Filter Amount Mark all Bill № Bill Date Du…" at bounding box center [368, 206] width 477 height 412
